Goal: Task Accomplishment & Management: Complete application form

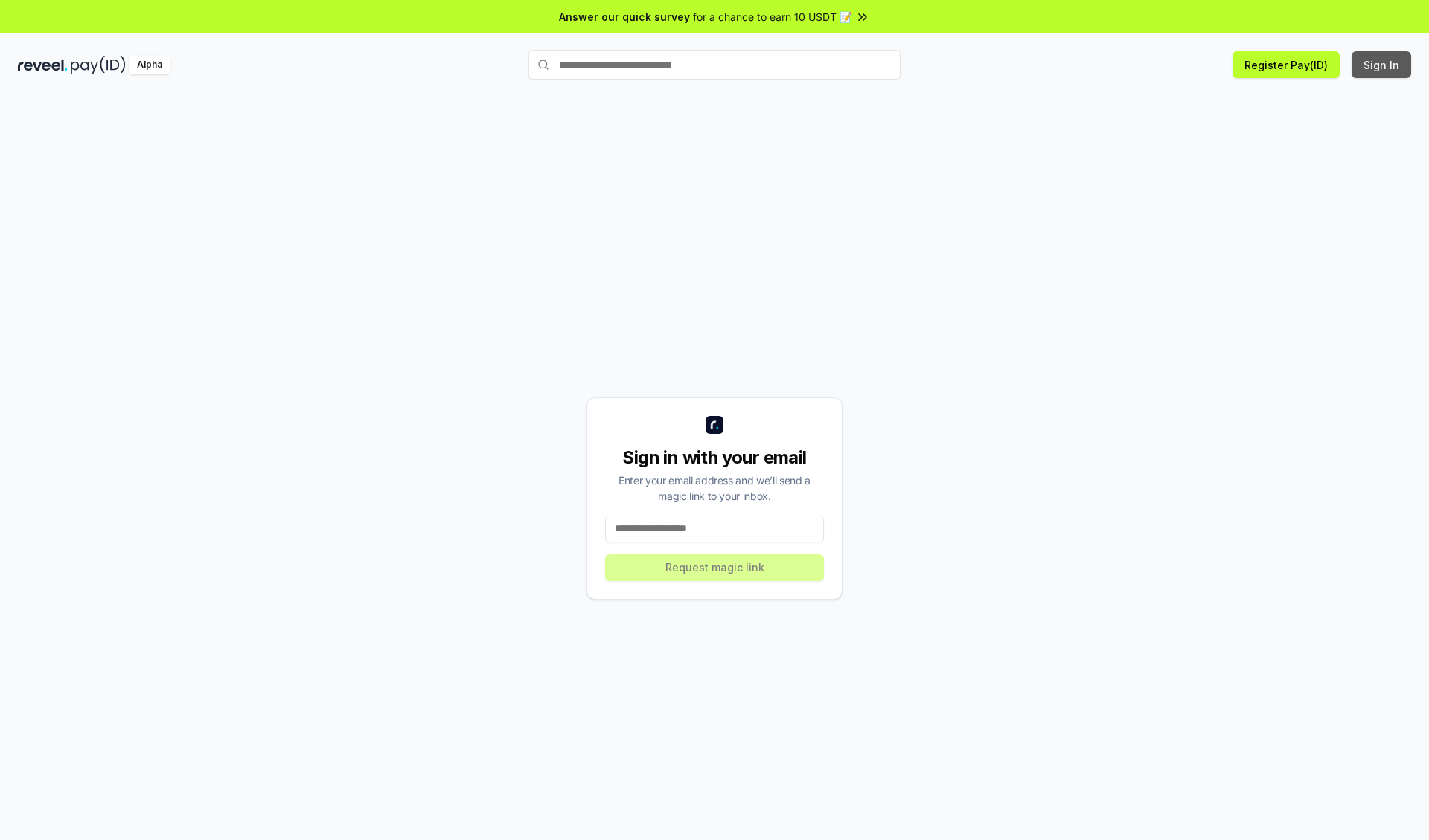
click at [1382, 65] on button "Sign In" at bounding box center [1380, 64] width 59 height 27
type input "**********"
click at [714, 567] on button "Request magic link" at bounding box center [714, 567] width 219 height 27
